Goal: Task Accomplishment & Management: Manage account settings

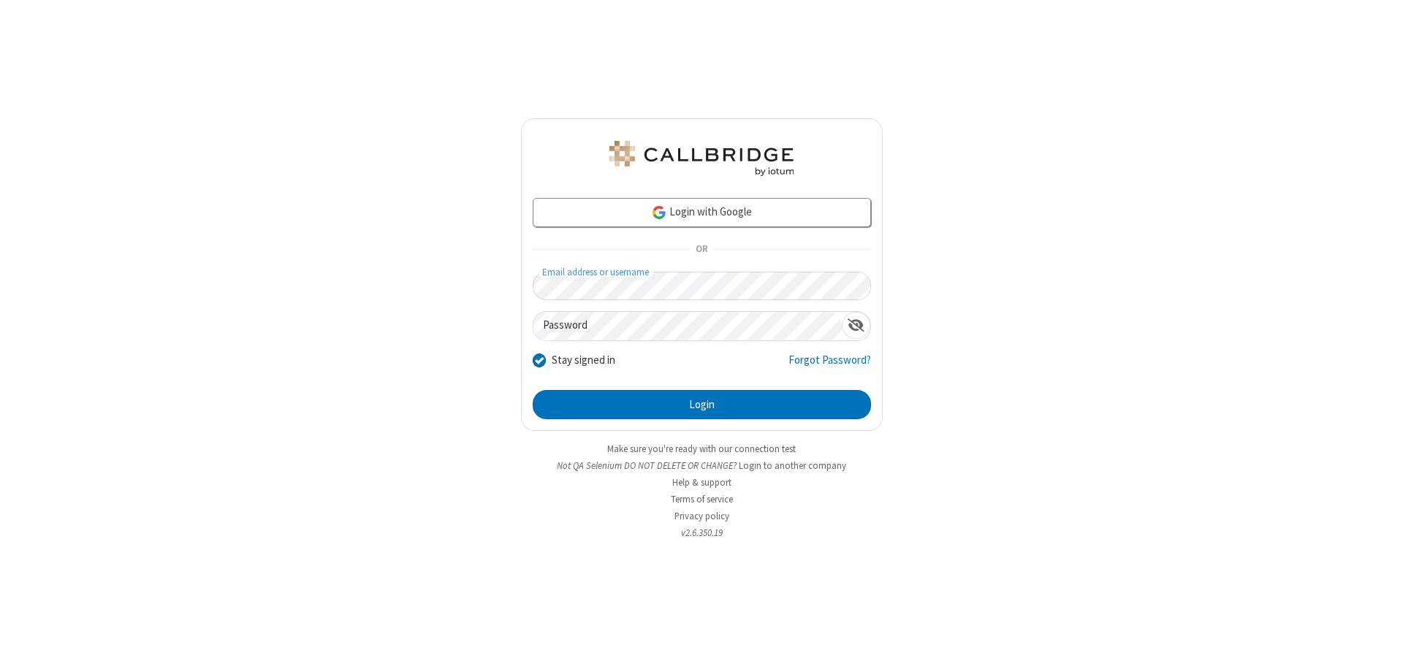
click at [539, 360] on input "Stay signed in" at bounding box center [540, 359] width 14 height 15
checkbox input "false"
click at [702, 405] on button "Login" at bounding box center [702, 404] width 338 height 29
click at [539, 360] on input "Stay signed in" at bounding box center [540, 359] width 14 height 15
checkbox input "false"
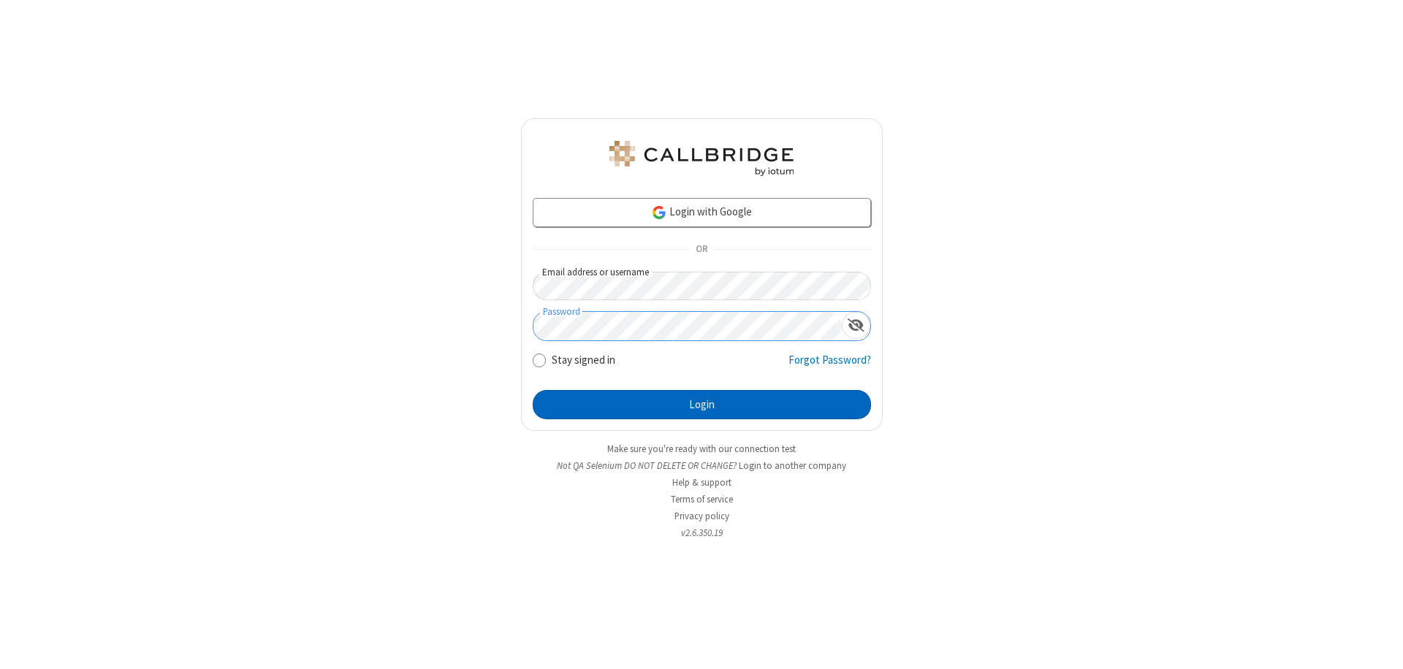
click at [702, 405] on button "Login" at bounding box center [702, 404] width 338 height 29
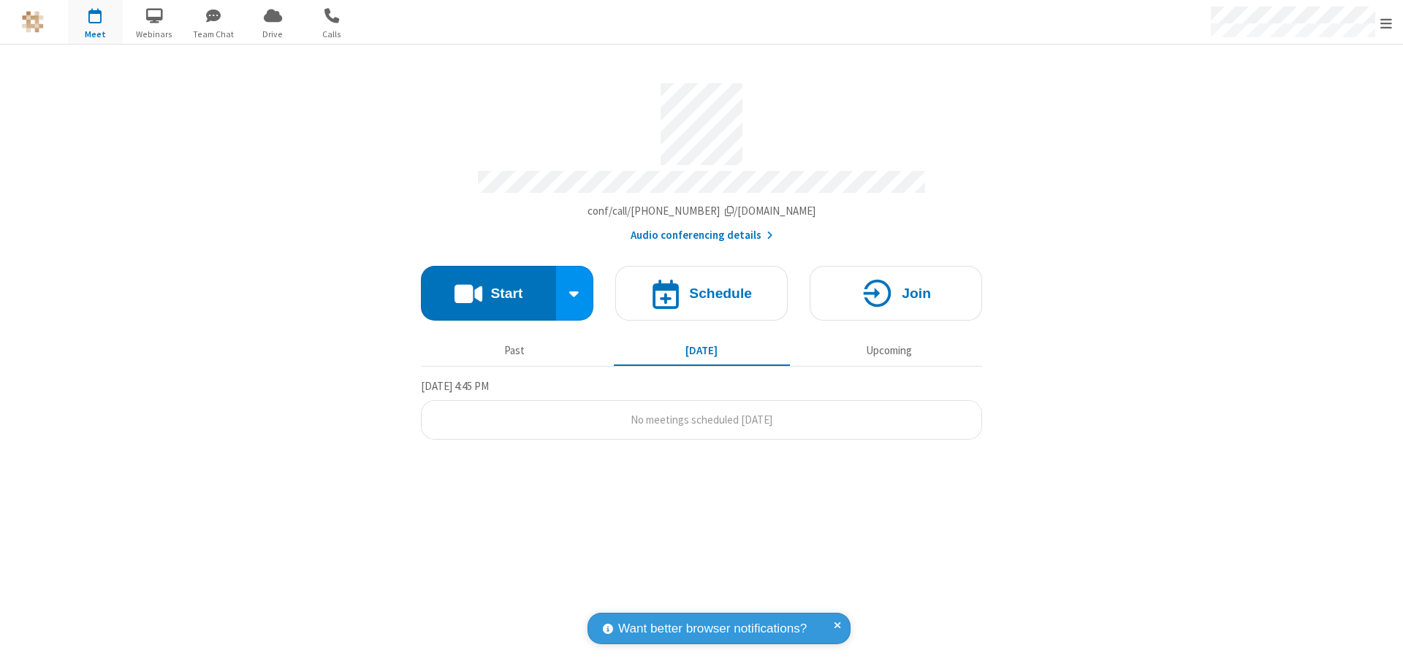
click at [1386, 22] on span "Open menu" at bounding box center [1387, 23] width 12 height 15
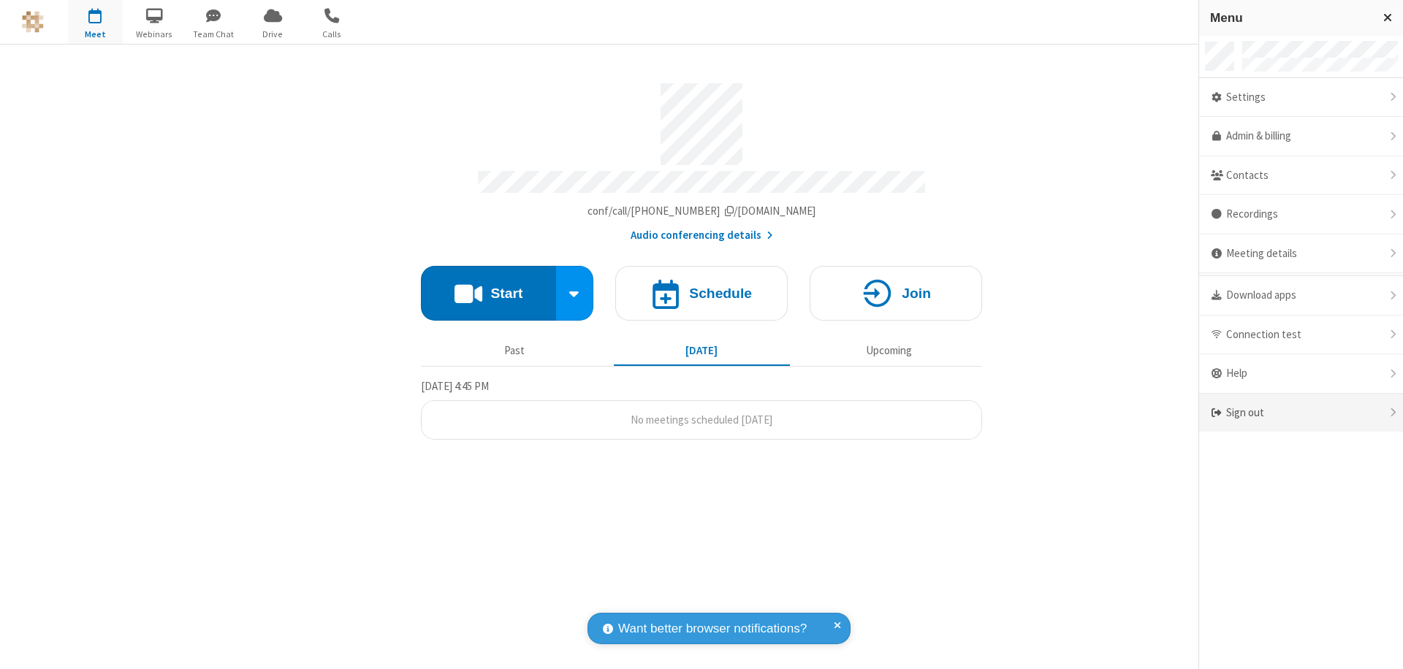
click at [1301, 413] on div "Sign out" at bounding box center [1301, 413] width 204 height 39
